Goal: Task Accomplishment & Management: Manage account settings

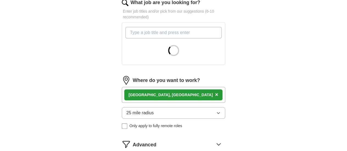
scroll to position [219, 0]
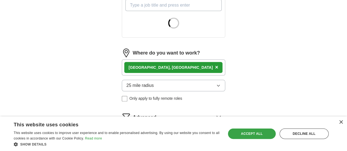
click at [257, 134] on div "Accept all" at bounding box center [252, 134] width 48 height 10
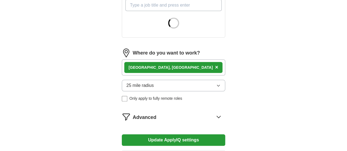
click at [158, 134] on button "Update ApplyIQ settings" at bounding box center [174, 140] width 104 height 12
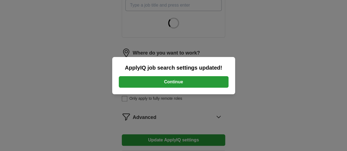
click at [176, 84] on button "Continue" at bounding box center [174, 82] width 110 height 12
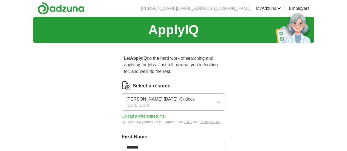
scroll to position [27, 0]
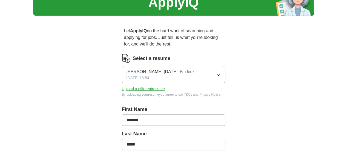
click at [144, 86] on button "Upload a different resume" at bounding box center [143, 89] width 43 height 6
click at [132, 86] on button "Upload a different resume" at bounding box center [143, 89] width 43 height 6
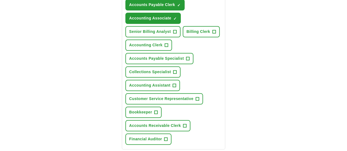
scroll to position [274, 0]
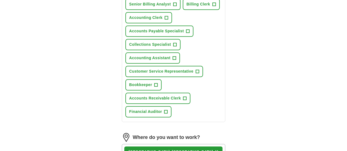
click at [190, 144] on div "Corona, CA ×" at bounding box center [174, 152] width 104 height 16
click at [177, 144] on div "Corona, CA ×" at bounding box center [174, 152] width 104 height 16
click at [192, 144] on div "Corona, CA ×" at bounding box center [174, 152] width 104 height 16
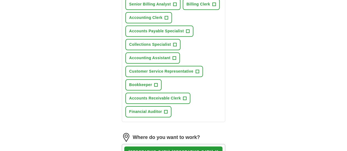
scroll to position [302, 0]
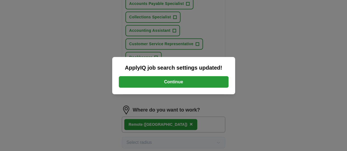
click at [185, 84] on button "Continue" at bounding box center [174, 82] width 110 height 12
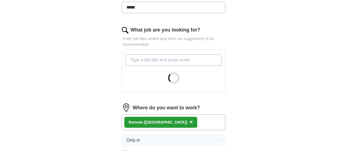
scroll to position [192, 0]
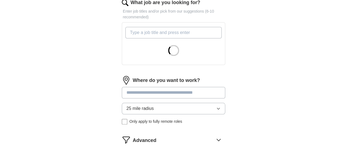
click at [202, 87] on input at bounding box center [174, 93] width 104 height 12
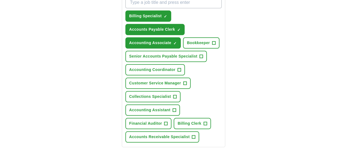
scroll to position [250, 0]
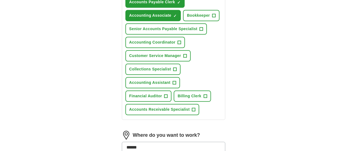
type input "*****"
drag, startPoint x: 136, startPoint y: 106, endPoint x: 140, endPoint y: 105, distance: 4.4
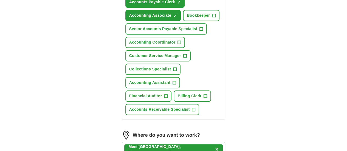
click at [169, 142] on div "Menif ee, CA ×" at bounding box center [174, 150] width 104 height 16
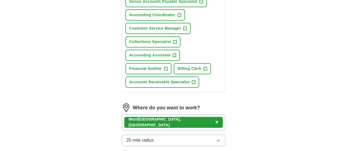
scroll to position [304, 0]
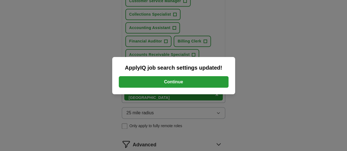
click at [168, 76] on button "Continue" at bounding box center [174, 82] width 110 height 12
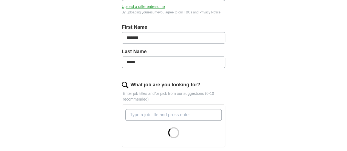
scroll to position [137, 0]
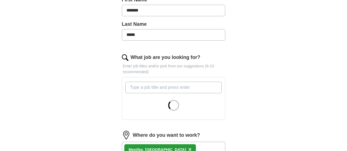
click at [192, 82] on input "What job are you looking for?" at bounding box center [173, 88] width 97 height 12
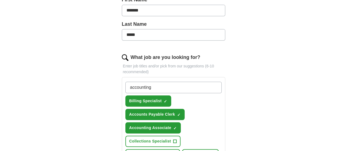
type input "accounting"
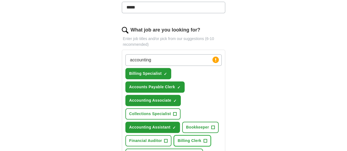
click at [203, 139] on span "+" at bounding box center [204, 141] width 3 height 4
click at [186, 149] on button "Customer Service Representative +" at bounding box center [164, 154] width 78 height 11
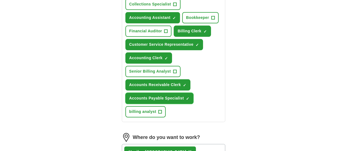
scroll to position [302, 0]
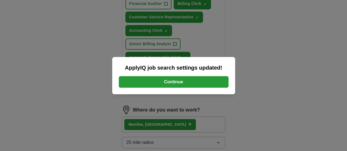
click at [176, 81] on button "Continue" at bounding box center [174, 82] width 110 height 12
